Goal: Task Accomplishment & Management: Use online tool/utility

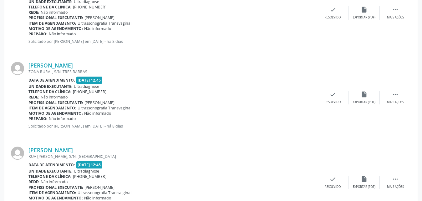
scroll to position [680, 0]
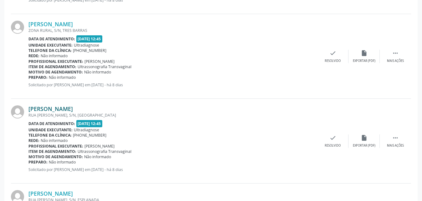
click at [49, 108] on link "[PERSON_NAME]" at bounding box center [50, 108] width 44 height 7
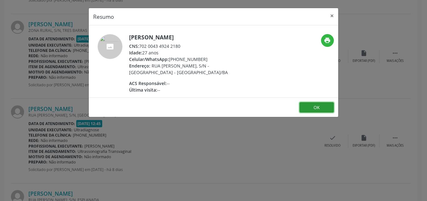
click at [322, 107] on button "OK" at bounding box center [317, 107] width 34 height 11
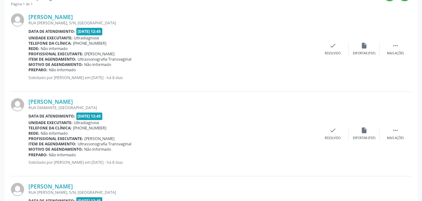
scroll to position [151, 0]
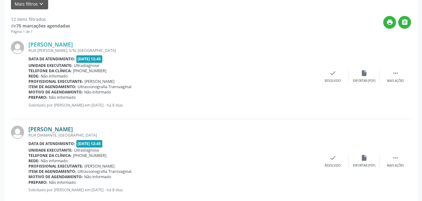
click at [65, 131] on link "[PERSON_NAME]" at bounding box center [50, 129] width 44 height 7
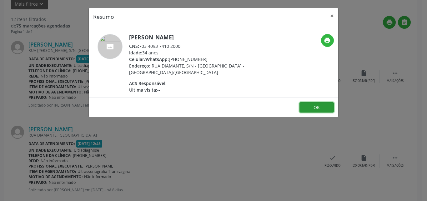
click at [318, 104] on button "OK" at bounding box center [317, 107] width 34 height 11
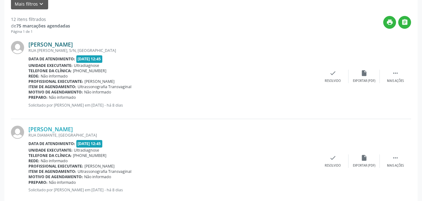
click at [73, 44] on link "[PERSON_NAME]" at bounding box center [50, 44] width 44 height 7
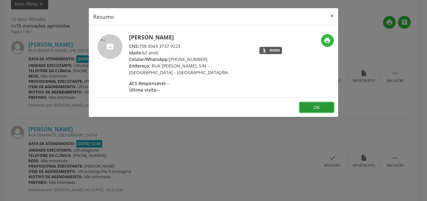
click at [313, 106] on button "OK" at bounding box center [317, 107] width 34 height 11
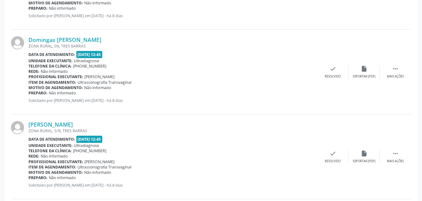
scroll to position [598, 0]
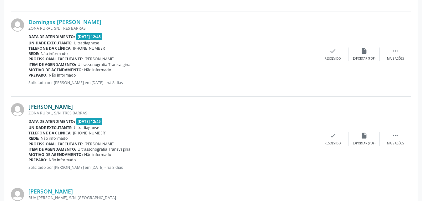
click at [73, 109] on link "[PERSON_NAME]" at bounding box center [50, 106] width 44 height 7
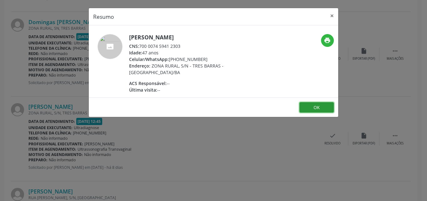
click at [315, 107] on button "OK" at bounding box center [317, 107] width 34 height 11
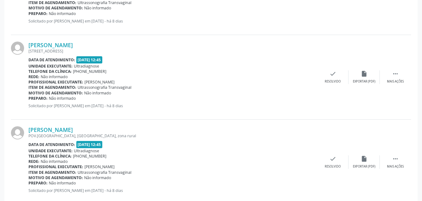
scroll to position [399, 0]
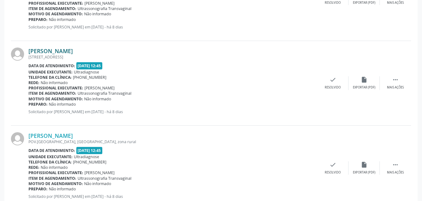
click at [62, 52] on link "[PERSON_NAME]" at bounding box center [50, 51] width 44 height 7
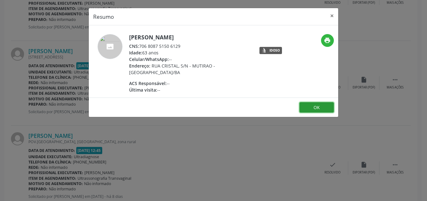
click at [311, 109] on button "OK" at bounding box center [317, 107] width 34 height 11
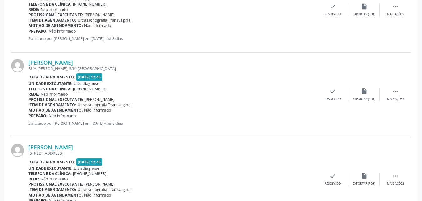
scroll to position [260, 0]
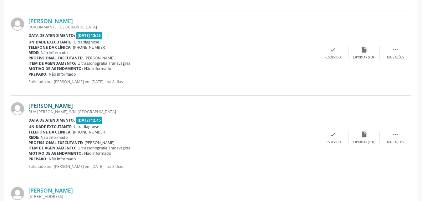
click at [57, 107] on link "[PERSON_NAME]" at bounding box center [50, 105] width 44 height 7
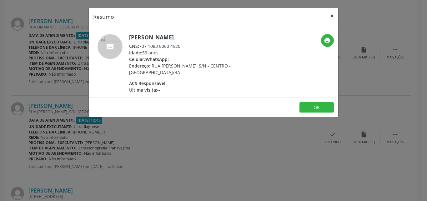
click at [332, 18] on button "×" at bounding box center [332, 15] width 13 height 15
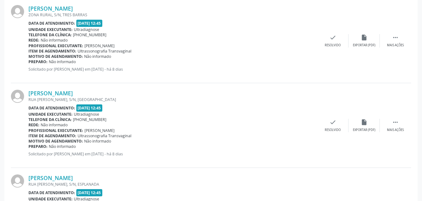
scroll to position [755, 0]
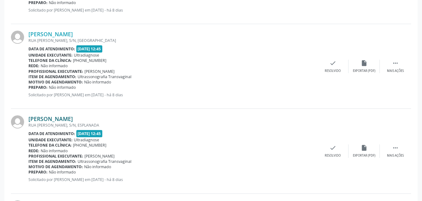
click at [66, 119] on link "[PERSON_NAME]" at bounding box center [50, 118] width 44 height 7
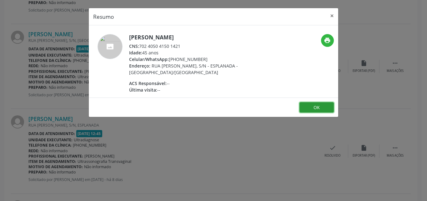
click at [315, 109] on button "OK" at bounding box center [317, 107] width 34 height 11
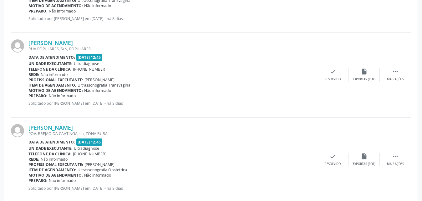
scroll to position [922, 0]
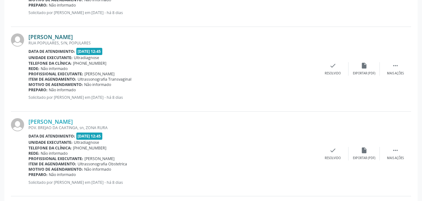
click at [46, 38] on link "[PERSON_NAME]" at bounding box center [50, 36] width 44 height 7
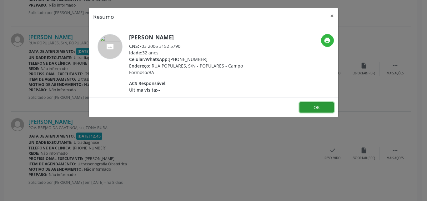
click at [313, 112] on button "OK" at bounding box center [317, 107] width 34 height 11
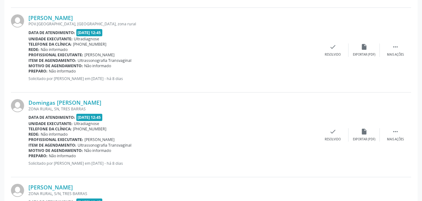
scroll to position [486, 0]
